Goal: Navigation & Orientation: Find specific page/section

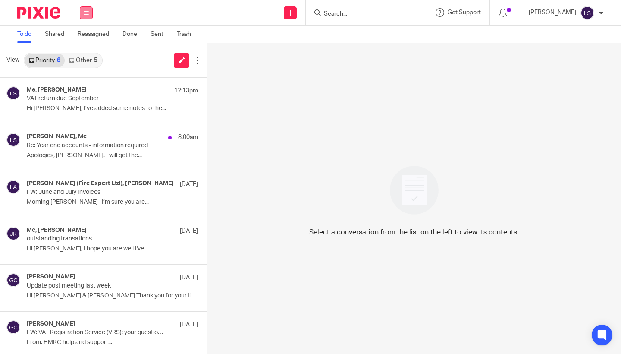
click at [85, 19] on button at bounding box center [86, 12] width 13 height 13
click at [85, 50] on link "Email" at bounding box center [83, 53] width 16 height 6
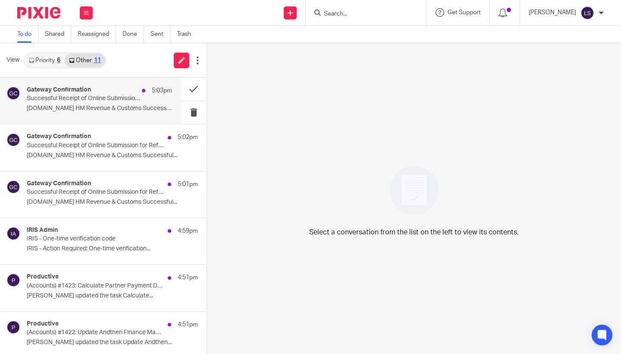
click at [57, 89] on h4 "Gateway Confirmation" at bounding box center [59, 89] width 64 height 7
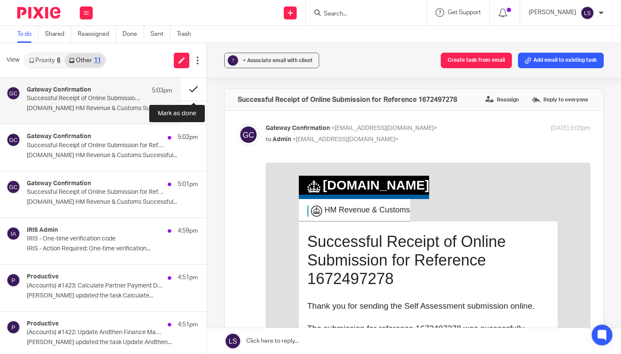
click at [197, 93] on button at bounding box center [194, 89] width 26 height 23
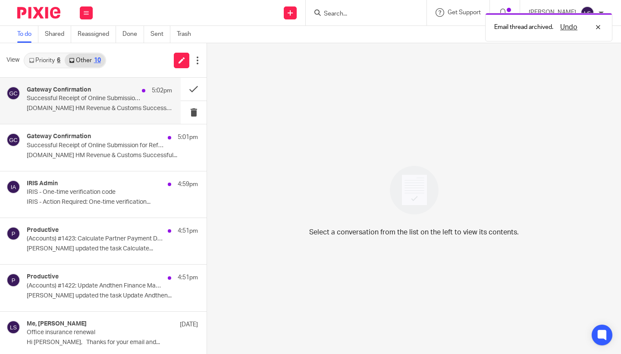
click at [129, 99] on p "Successful Receipt of Online Submission for Reference 2165979208" at bounding box center [85, 98] width 116 height 7
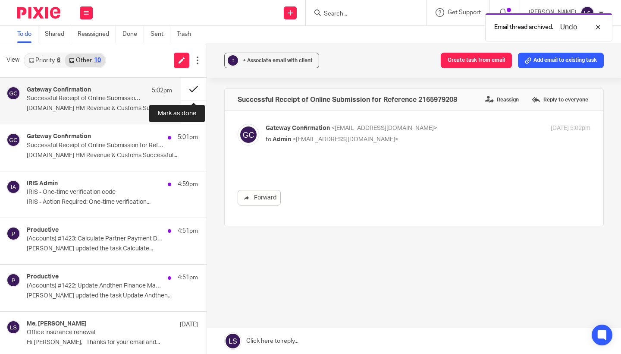
click at [194, 91] on button at bounding box center [194, 89] width 26 height 23
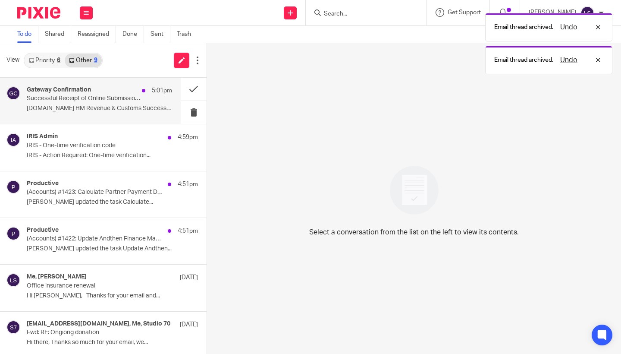
click at [118, 103] on div "Gateway Confirmation 5:01pm Successful Receipt of Online Submission for Referen…" at bounding box center [99, 100] width 145 height 29
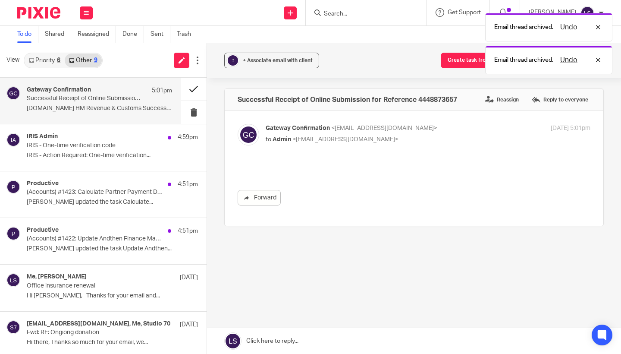
click at [186, 94] on button at bounding box center [194, 89] width 26 height 23
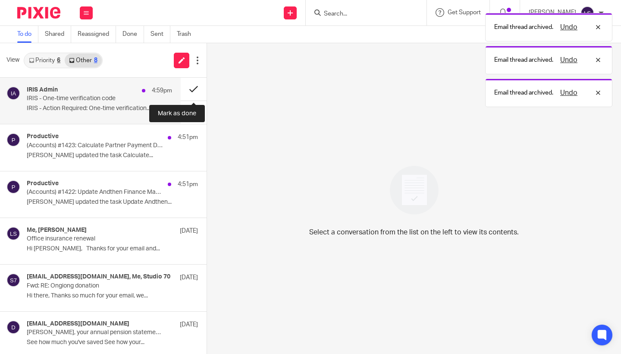
click at [187, 91] on button at bounding box center [194, 89] width 26 height 23
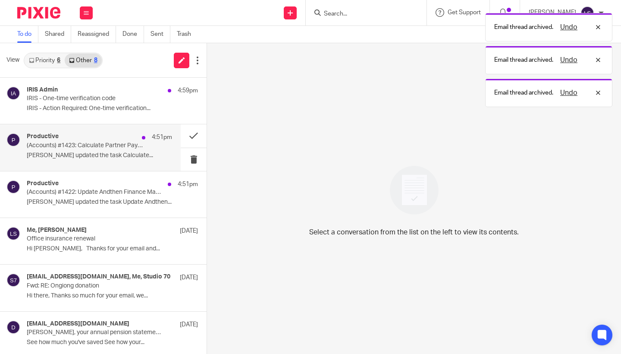
click at [132, 133] on div "Productive 4:51pm" at bounding box center [99, 137] width 145 height 9
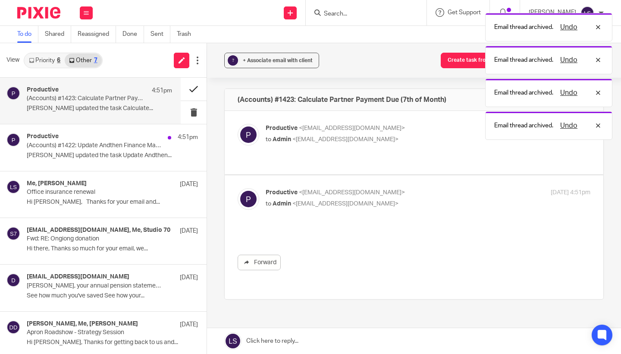
click at [190, 93] on button at bounding box center [194, 89] width 26 height 23
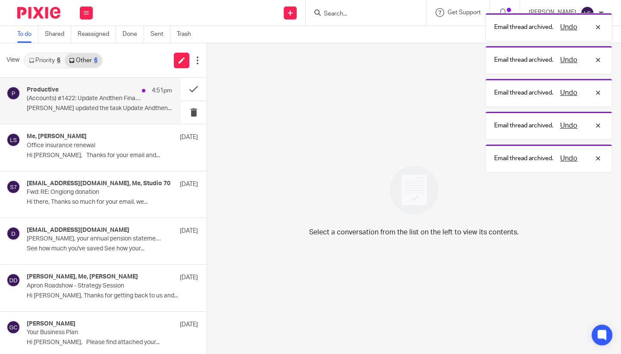
click at [113, 98] on p "(Accounts) #1422: Update Andthen Finance Master Spreadsheet (7th of Month)" at bounding box center [85, 98] width 116 height 7
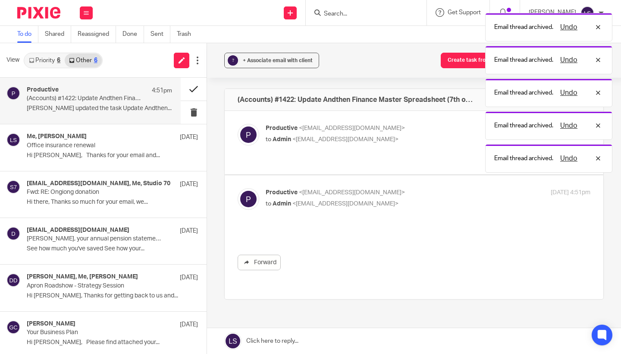
click at [187, 92] on button at bounding box center [194, 89] width 26 height 23
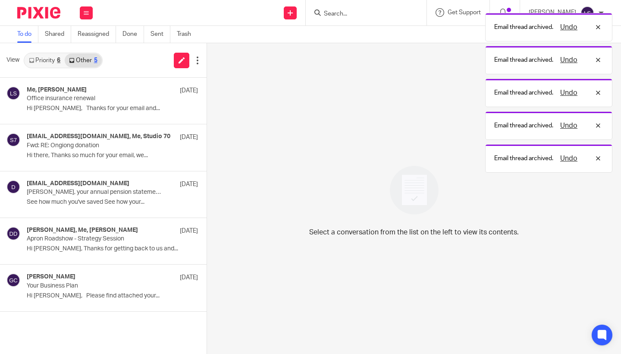
click at [62, 60] on link "Priority 6" at bounding box center [45, 60] width 40 height 14
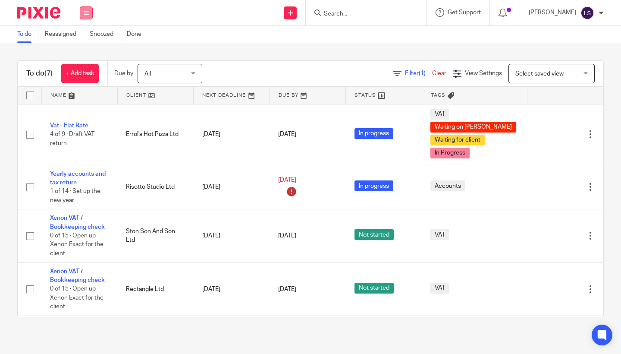
click at [88, 14] on icon at bounding box center [86, 12] width 5 height 5
click at [85, 56] on link "Email" at bounding box center [82, 53] width 14 height 6
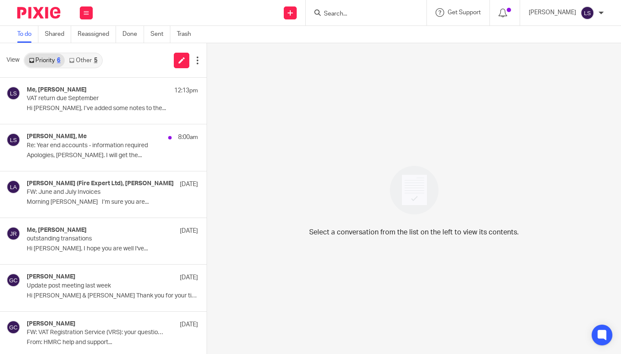
click at [88, 60] on link "Other 5" at bounding box center [83, 60] width 37 height 14
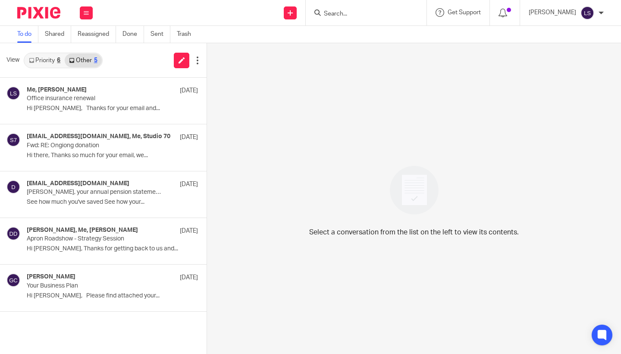
click at [51, 60] on link "Priority 6" at bounding box center [45, 60] width 40 height 14
